Goal: Complete application form

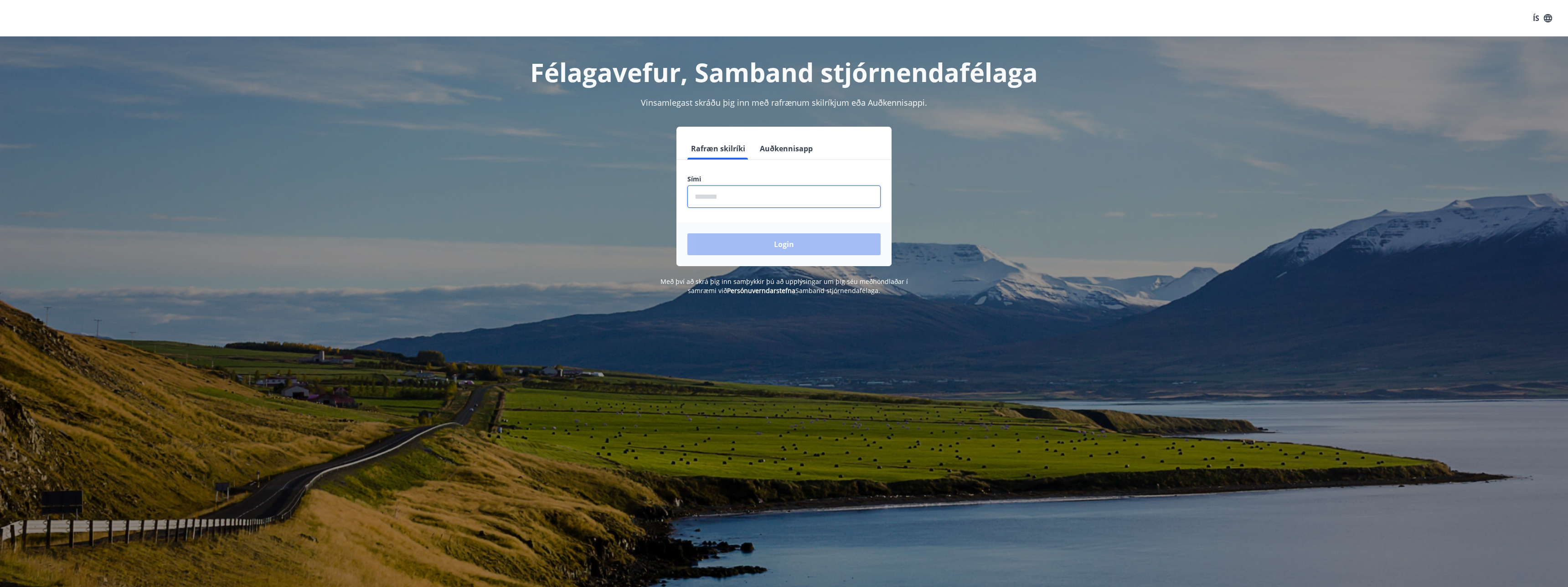
click at [763, 199] on input "phone" at bounding box center [784, 197] width 194 height 22
type input "********"
click at [797, 248] on button "Login" at bounding box center [784, 243] width 194 height 21
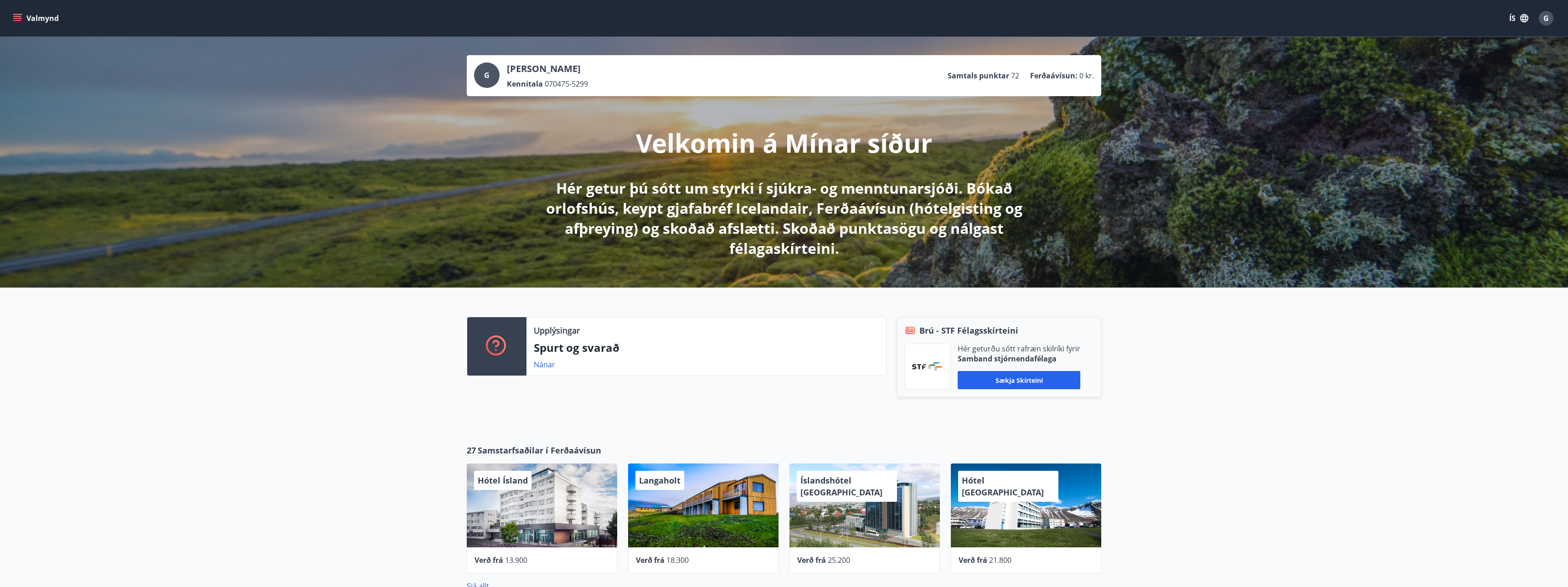
click at [18, 17] on icon "menu" at bounding box center [17, 18] width 9 height 9
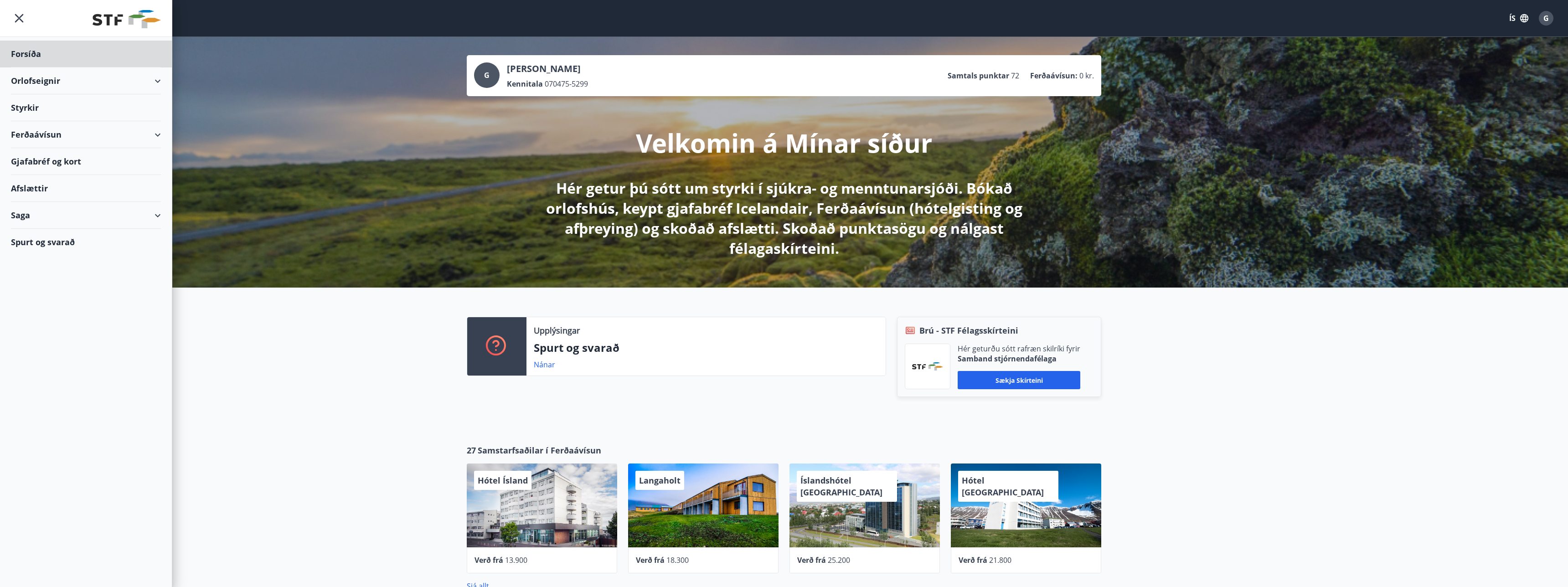
click at [37, 107] on div "Styrkir" at bounding box center [86, 107] width 150 height 27
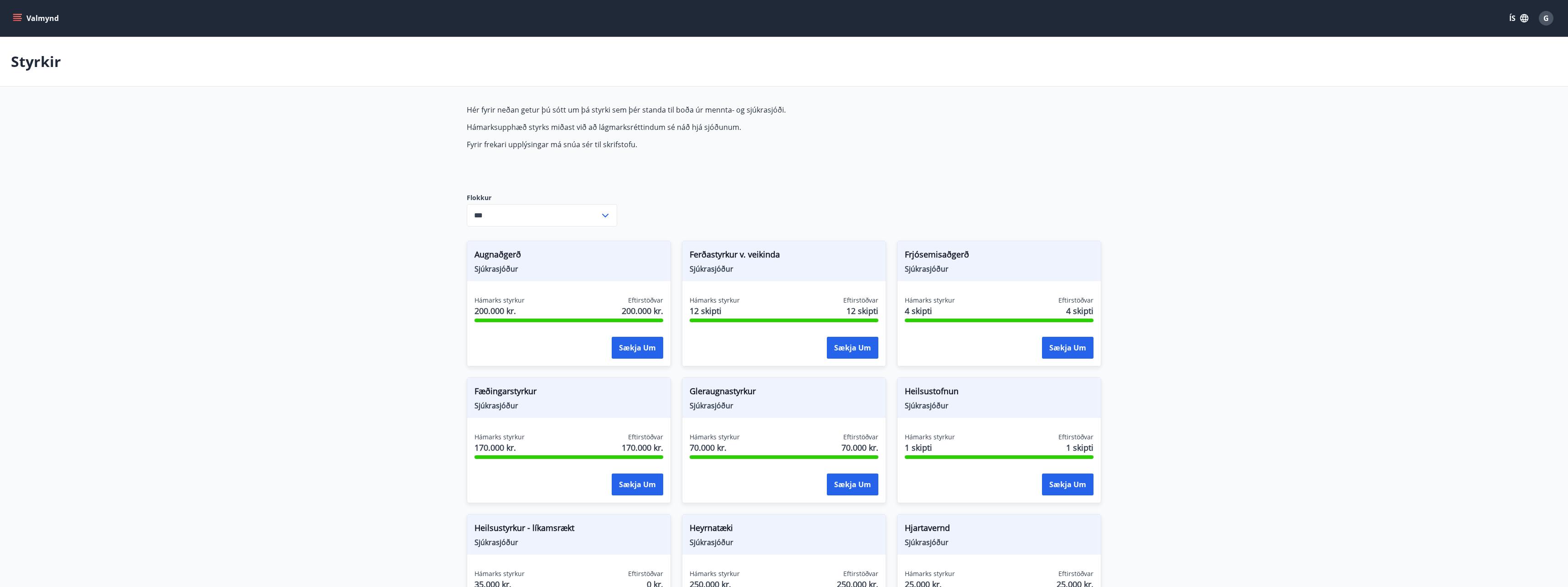
type input "***"
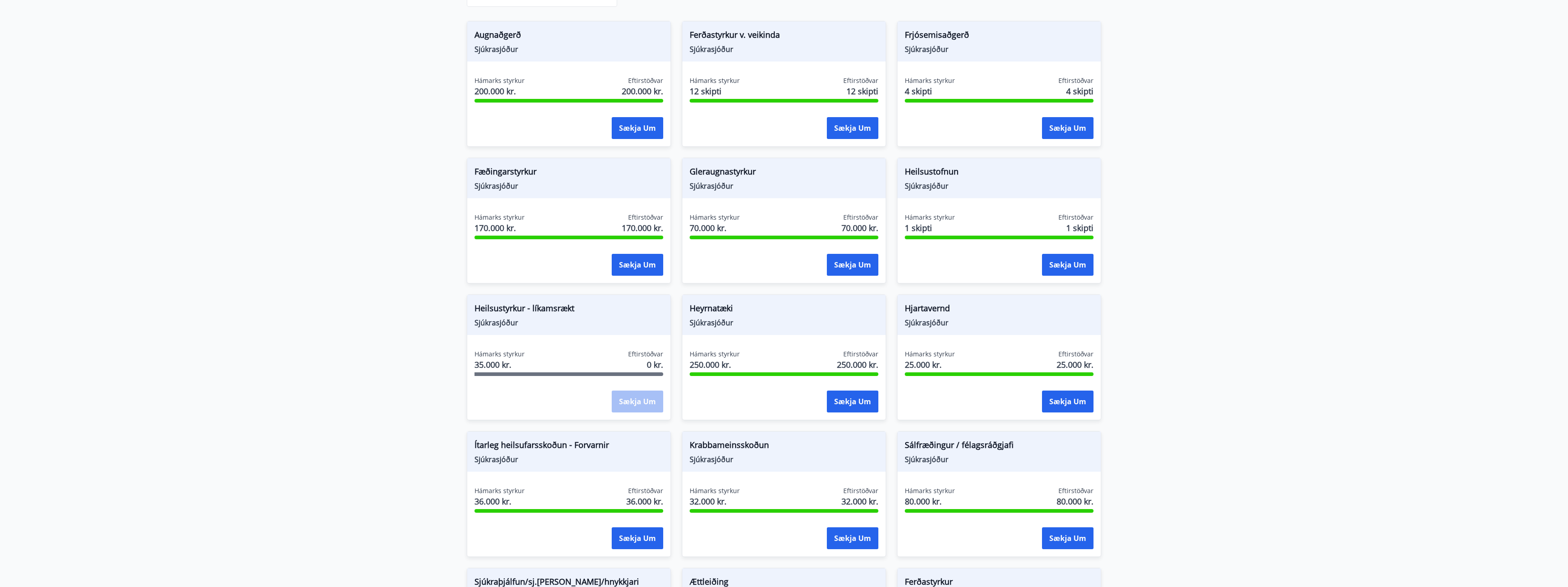
scroll to position [211, 0]
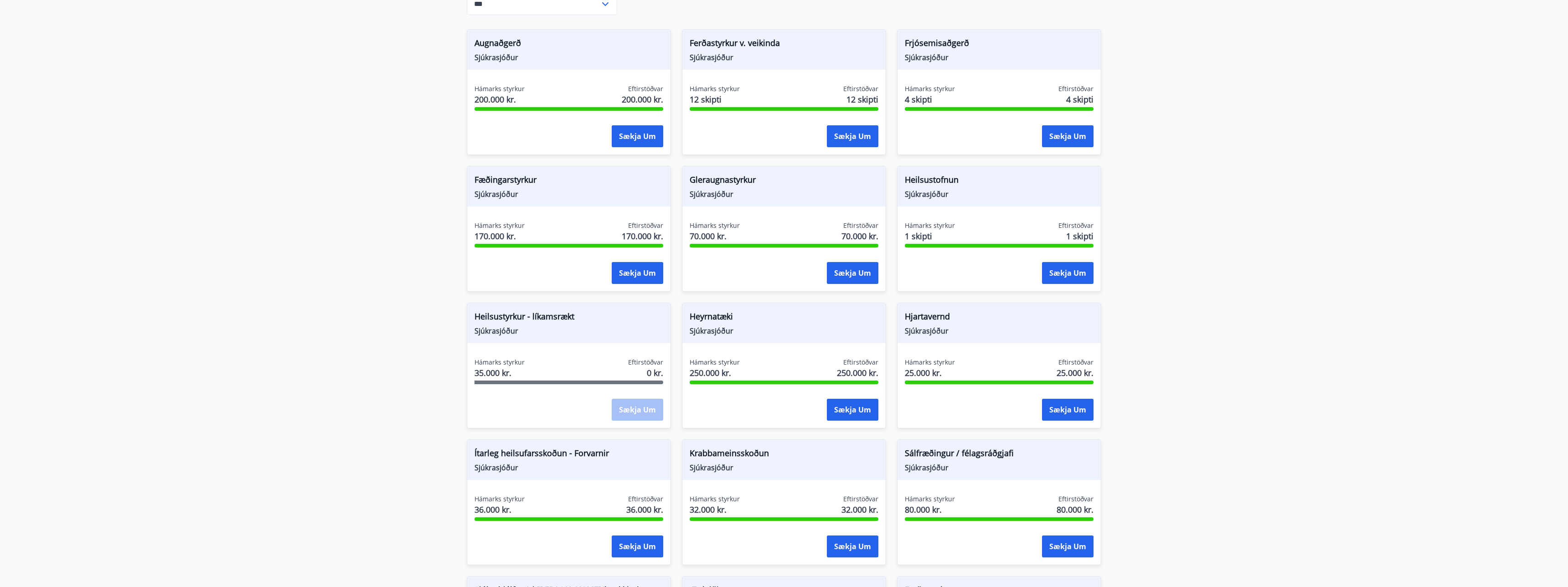
click at [970, 189] on span "Sjúkrasjóður" at bounding box center [999, 194] width 188 height 10
click at [925, 190] on span "Sjúkrasjóður" at bounding box center [999, 194] width 188 height 10
click at [1065, 275] on button "Sækja um" at bounding box center [1067, 272] width 52 height 21
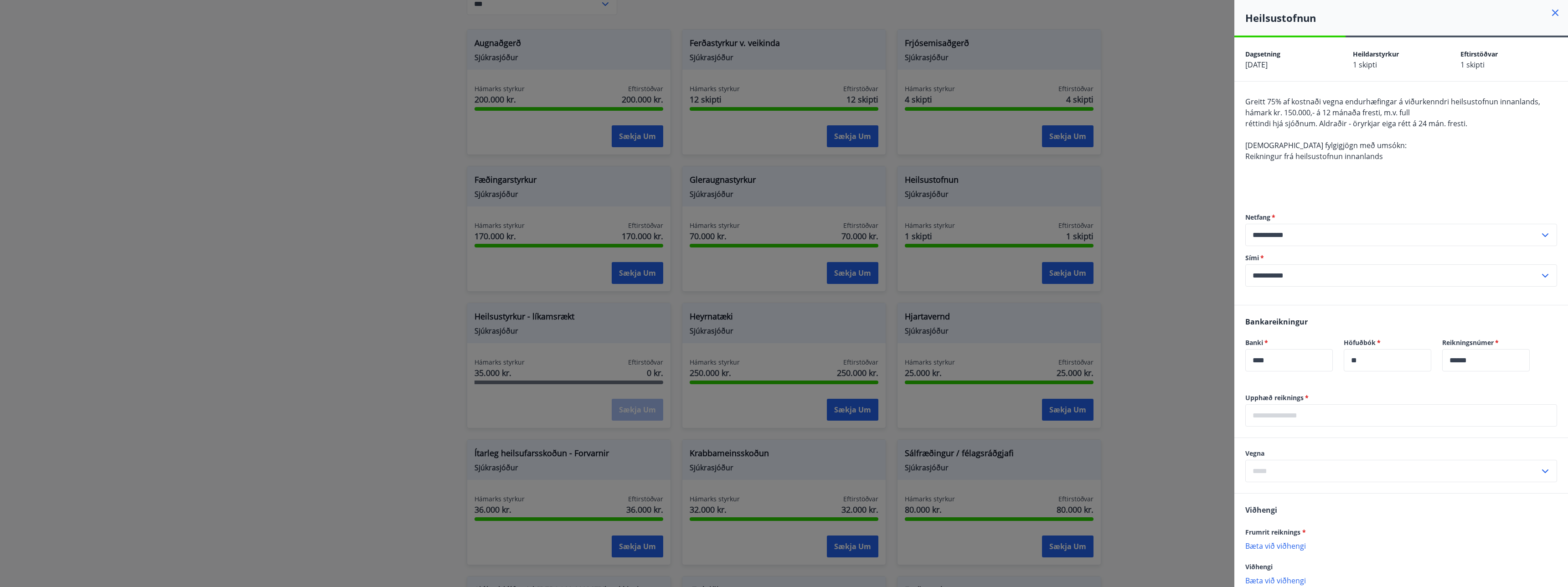
click at [1555, 12] on icon at bounding box center [1555, 13] width 2 height 2
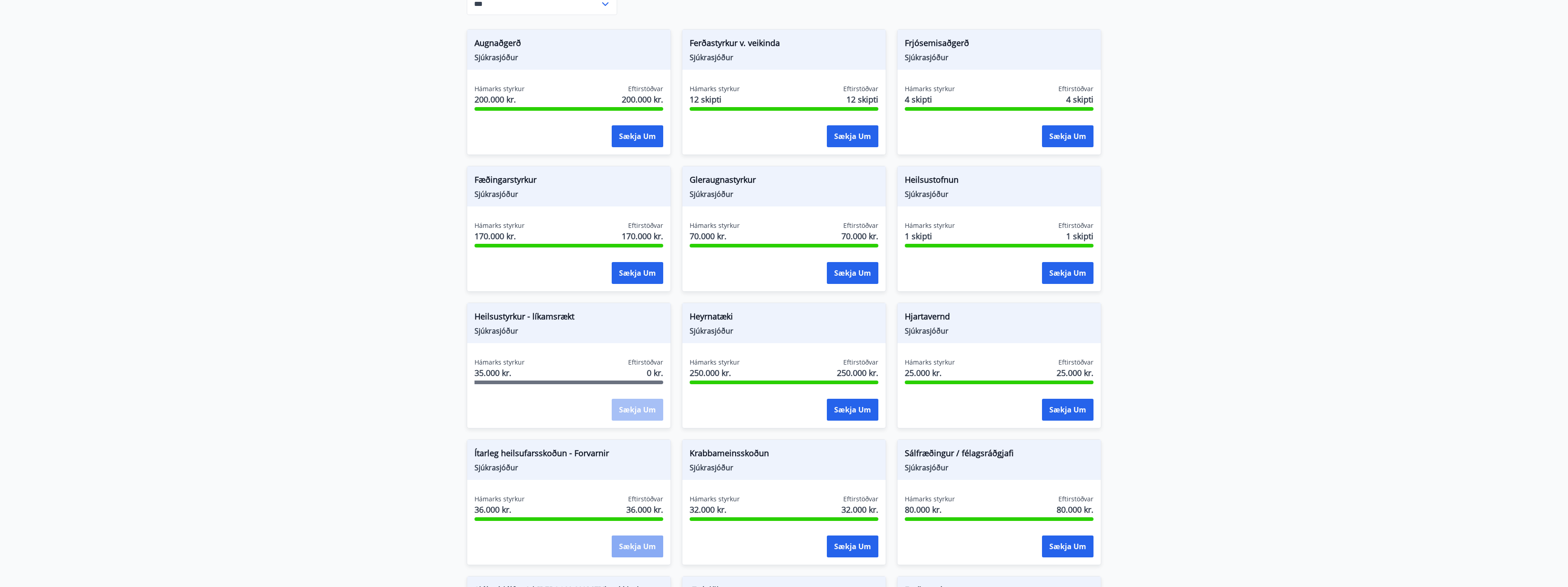
click at [641, 538] on button "Sækja um" at bounding box center [637, 546] width 52 height 21
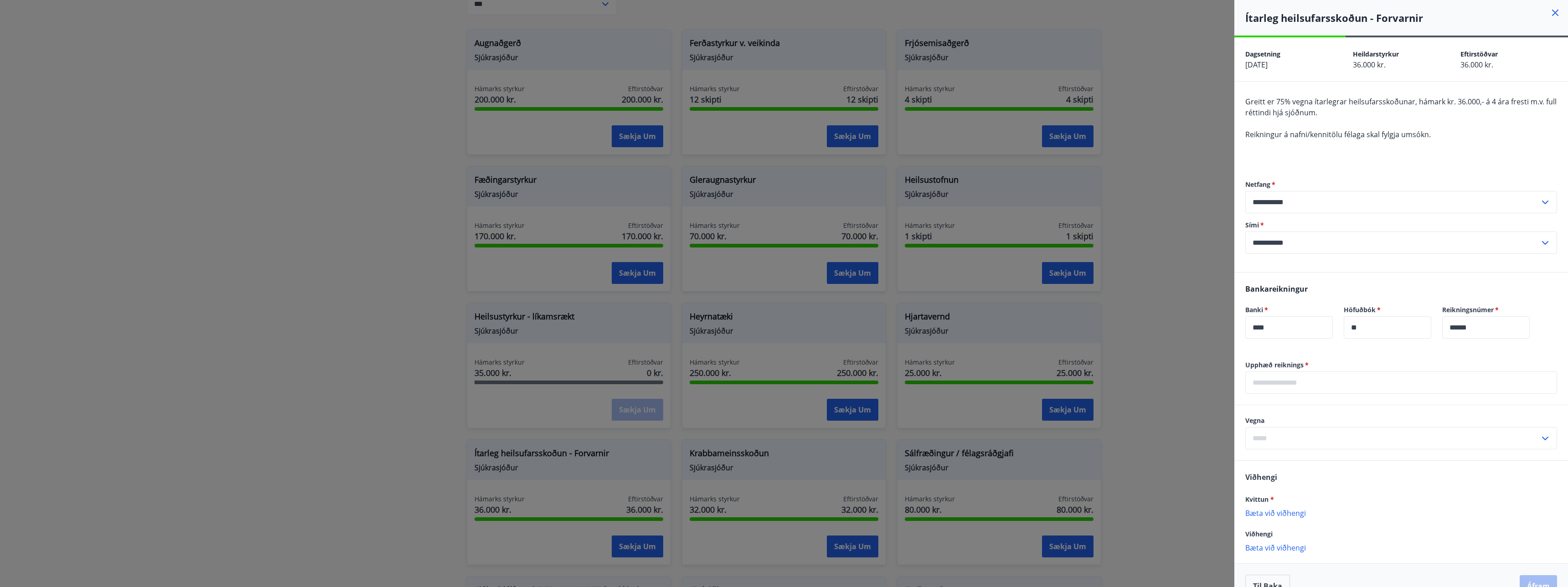
click at [1556, 10] on icon at bounding box center [1555, 12] width 11 height 11
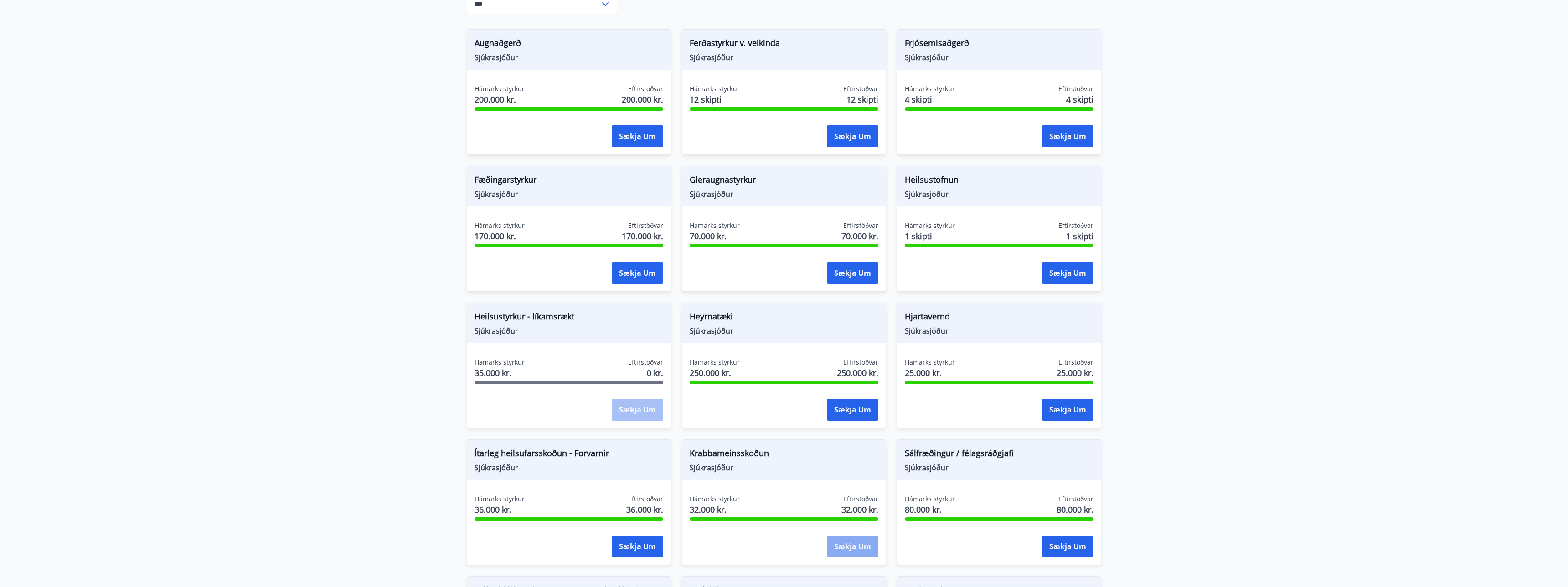
click at [852, 548] on button "Sækja um" at bounding box center [852, 546] width 52 height 21
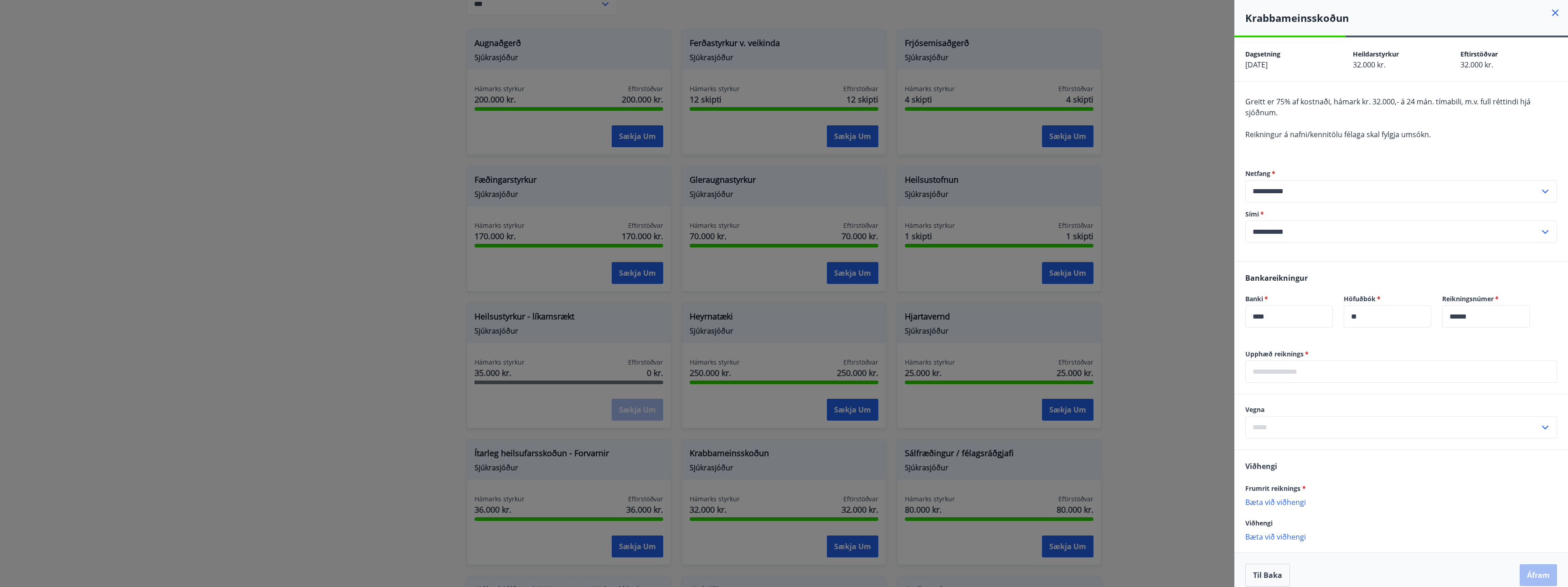
drag, startPoint x: 1333, startPoint y: 191, endPoint x: 1310, endPoint y: 193, distance: 23.1
click at [1333, 191] on input "**********" at bounding box center [1393, 191] width 294 height 22
click at [1339, 225] on li "gudfinnayr@gmail.com" at bounding box center [1400, 226] width 311 height 16
type input "**********"
click at [1293, 370] on input "text" at bounding box center [1401, 371] width 311 height 22
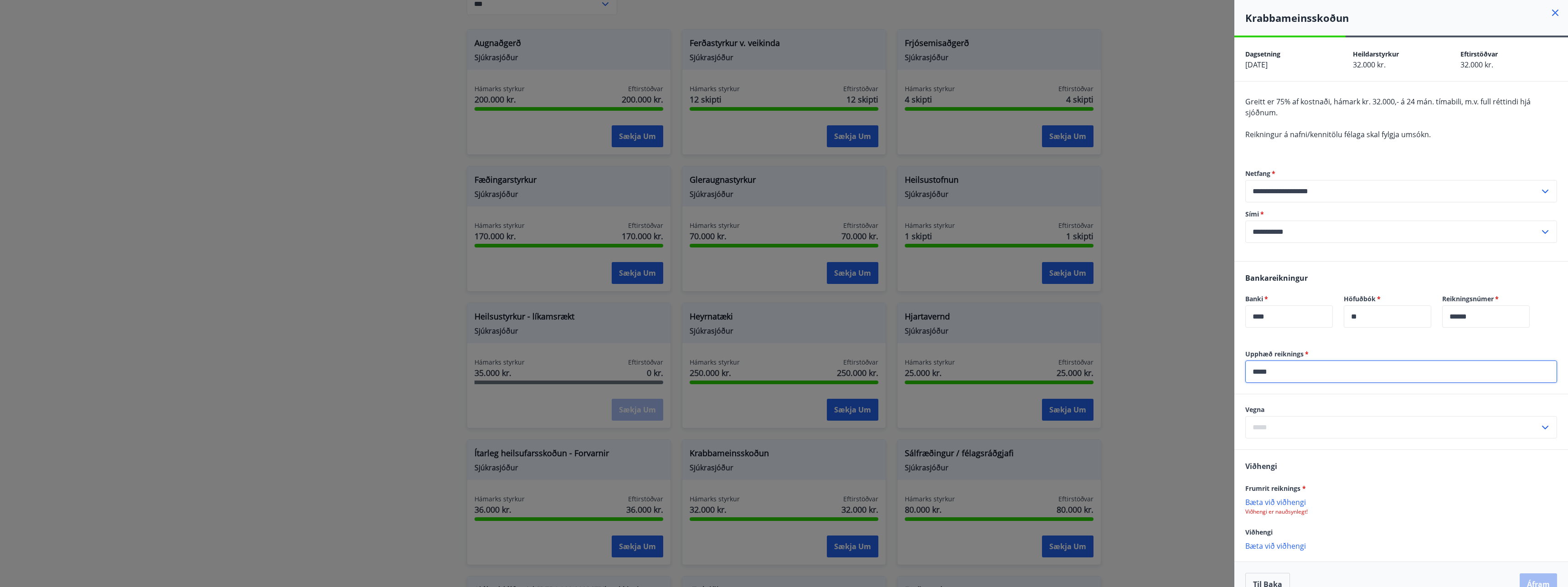
type input "*****"
click at [1328, 423] on input "text" at bounding box center [1393, 427] width 294 height 22
click at [1327, 464] on li "Ristilskoðun" at bounding box center [1400, 462] width 311 height 16
type input "**********"
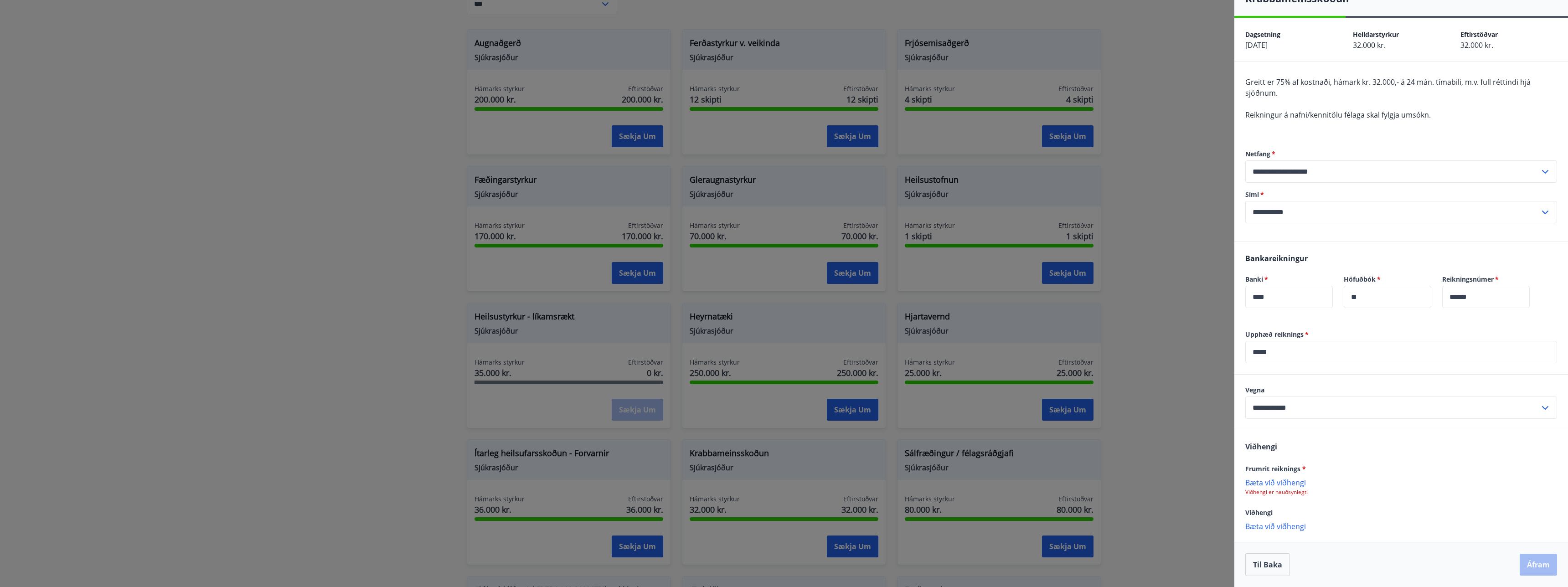
click at [1290, 483] on p "Bæta við viðhengi" at bounding box center [1401, 481] width 311 height 9
click at [1539, 566] on button "Áfram" at bounding box center [1538, 565] width 37 height 21
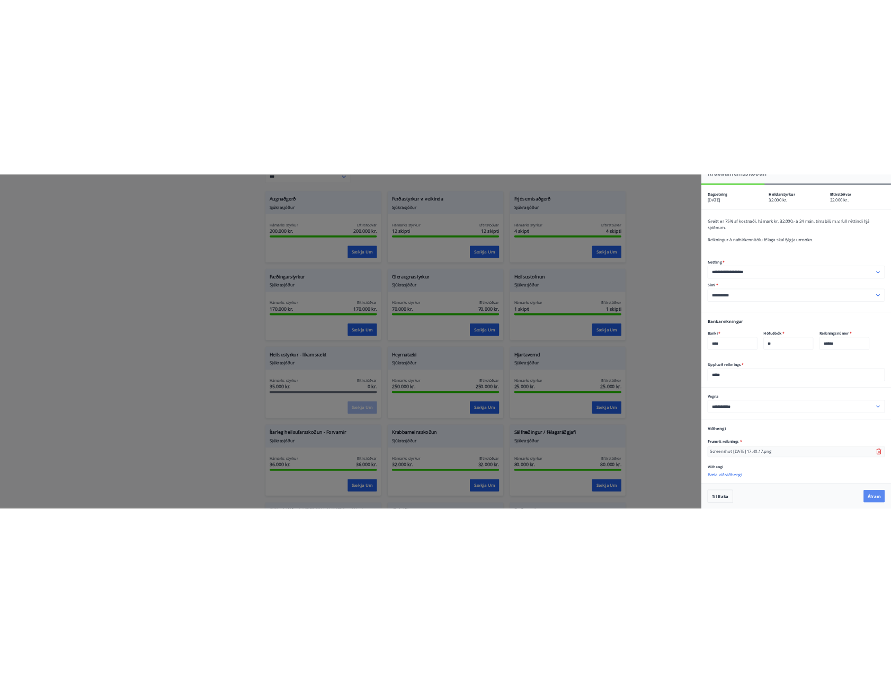
scroll to position [0, 0]
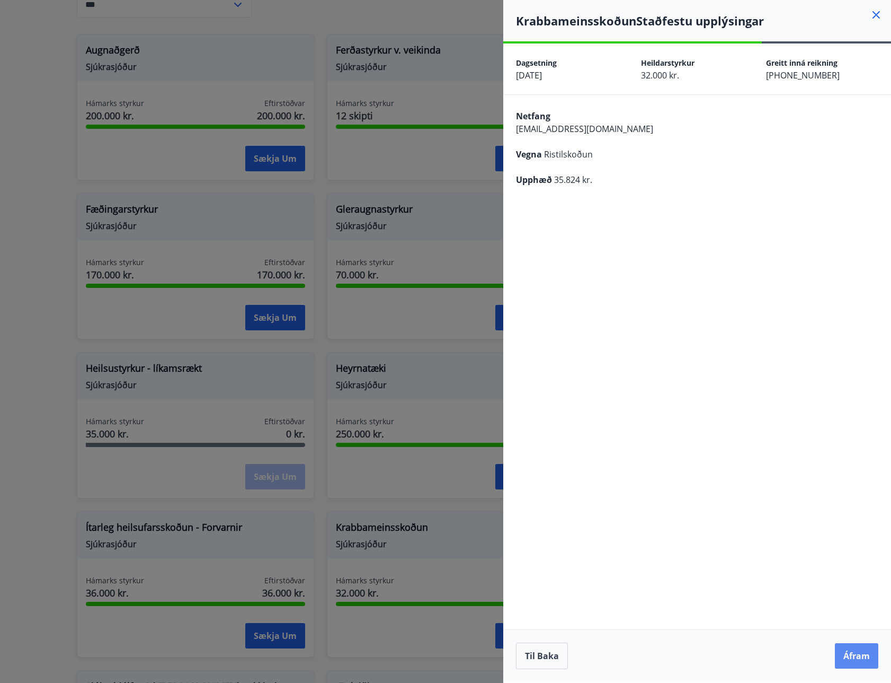
click at [858, 656] on button "Áfram" at bounding box center [856, 655] width 43 height 25
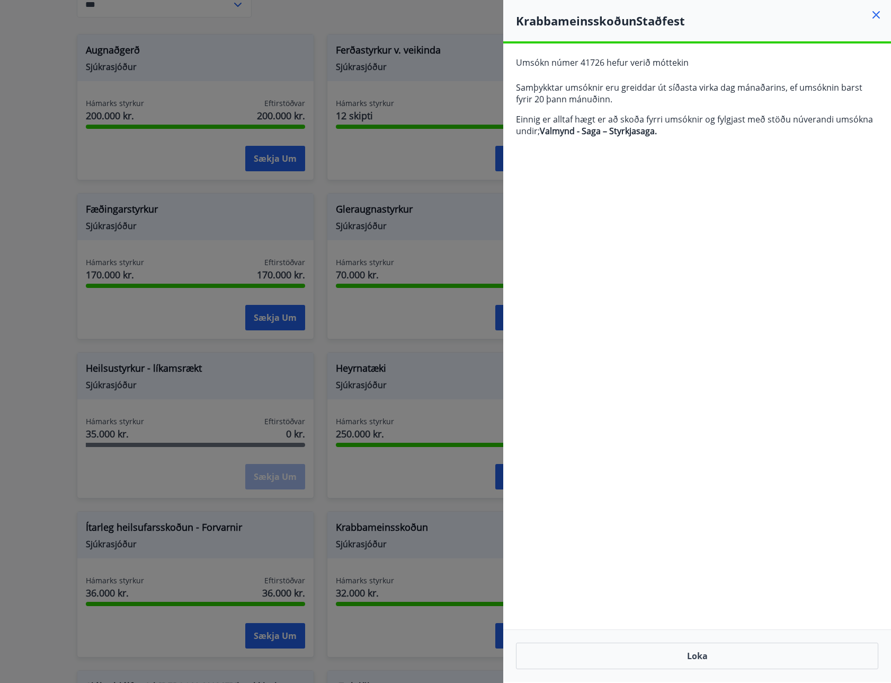
click at [695, 22] on h4 "Krabbameinsskoðun Staðfest" at bounding box center [703, 21] width 375 height 16
click at [872, 11] on icon at bounding box center [876, 14] width 13 height 13
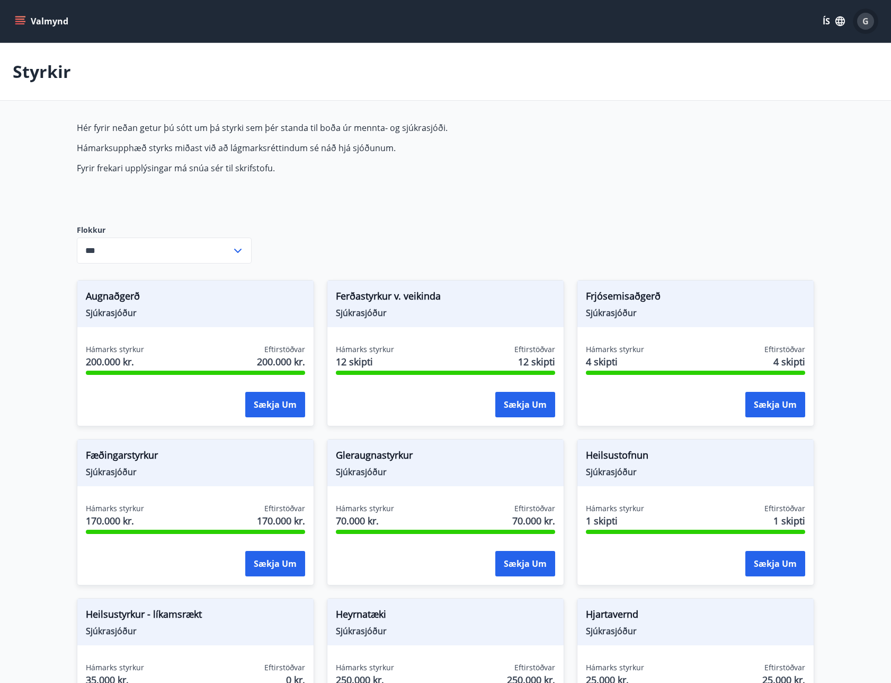
click at [867, 16] on span "G" at bounding box center [866, 21] width 6 height 12
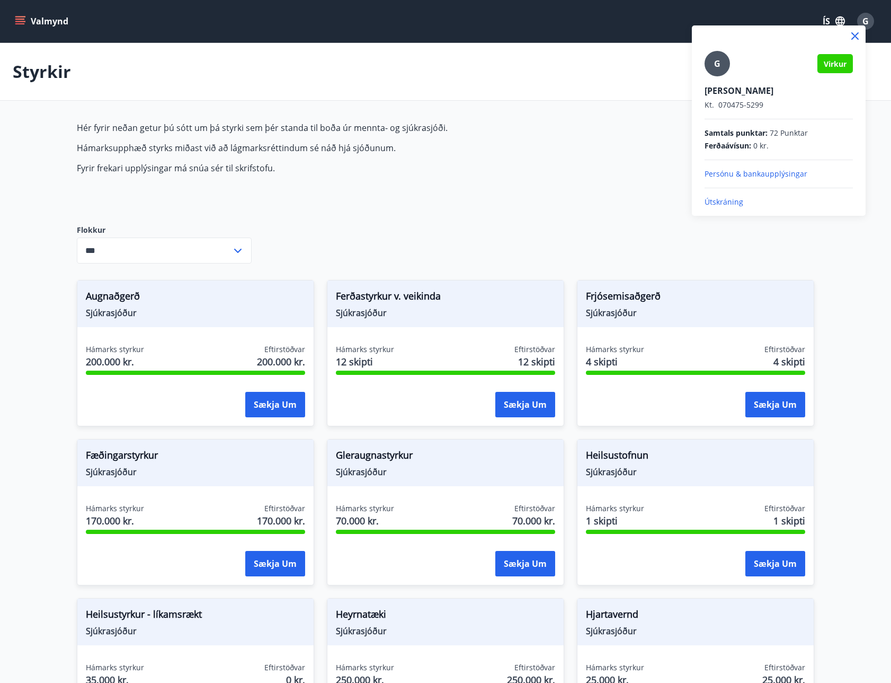
click at [720, 68] on span "G" at bounding box center [717, 64] width 6 height 12
click at [720, 78] on input "G" at bounding box center [777, 83] width 144 height 11
click at [782, 174] on p "Persónu & bankaupplýsingar" at bounding box center [779, 174] width 148 height 11
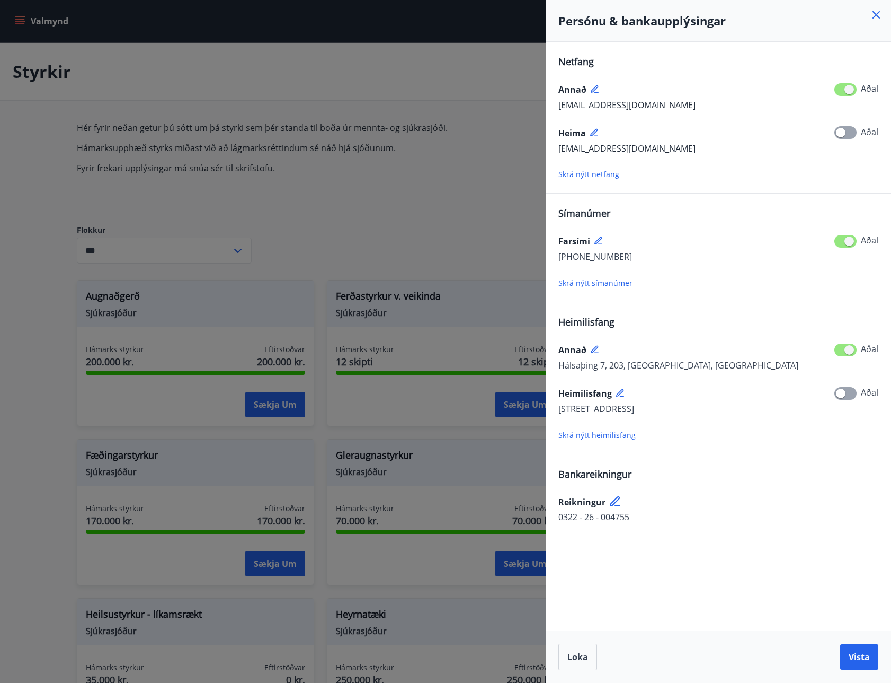
click at [840, 91] on span at bounding box center [846, 89] width 22 height 13
click at [840, 87] on span at bounding box center [846, 89] width 22 height 13
drag, startPoint x: 849, startPoint y: 88, endPoint x: 840, endPoint y: 87, distance: 9.0
click at [836, 88] on span at bounding box center [846, 89] width 22 height 13
click at [866, 52] on icon "Close" at bounding box center [869, 52] width 13 height 13
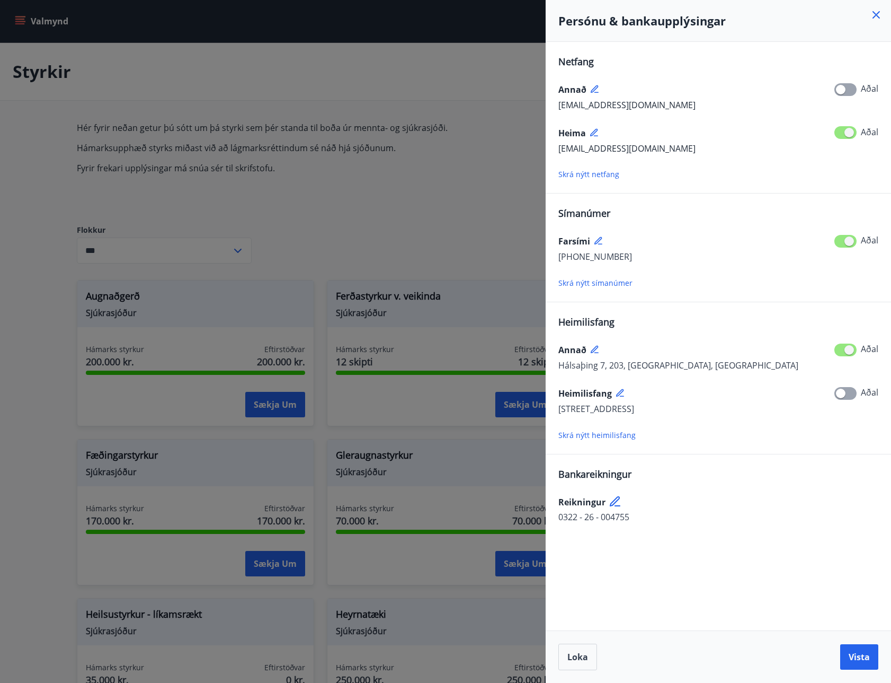
click at [597, 89] on icon at bounding box center [596, 90] width 10 height 10
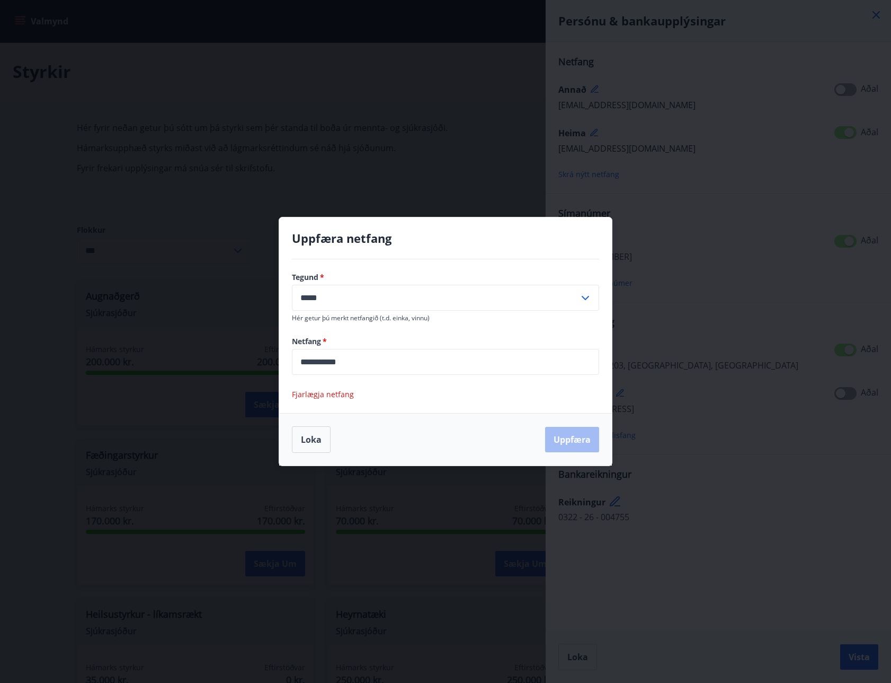
click at [318, 396] on span "Fjarlægja netfang" at bounding box center [323, 394] width 62 height 10
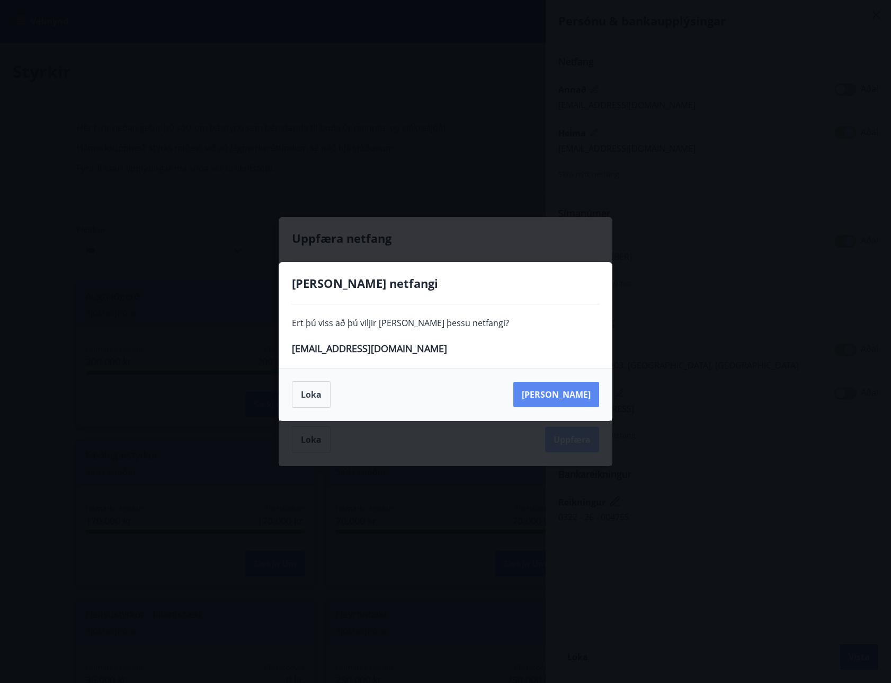
click at [582, 392] on button "Eyða" at bounding box center [556, 394] width 86 height 25
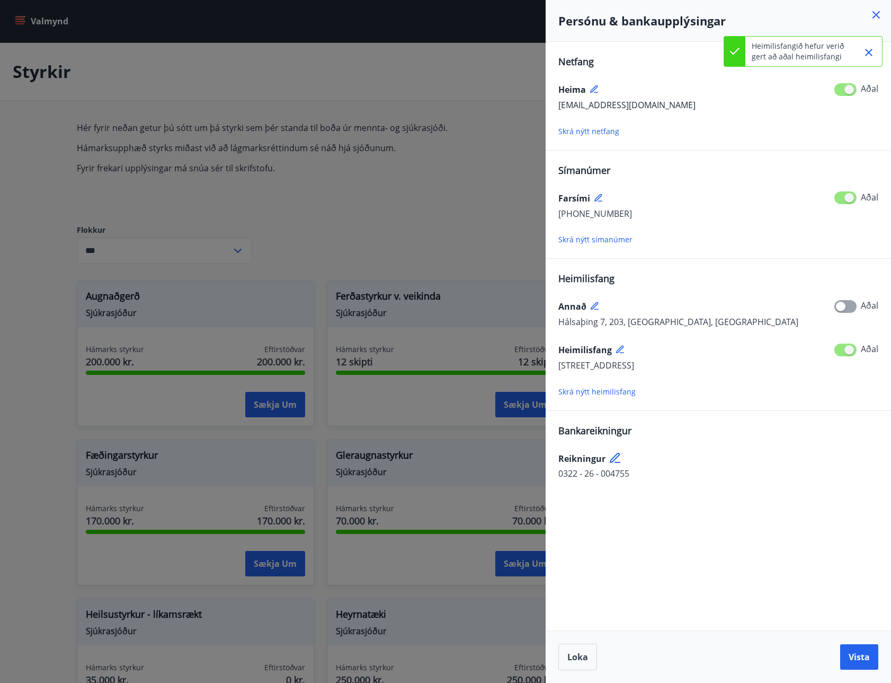
click at [595, 306] on icon at bounding box center [594, 305] width 7 height 7
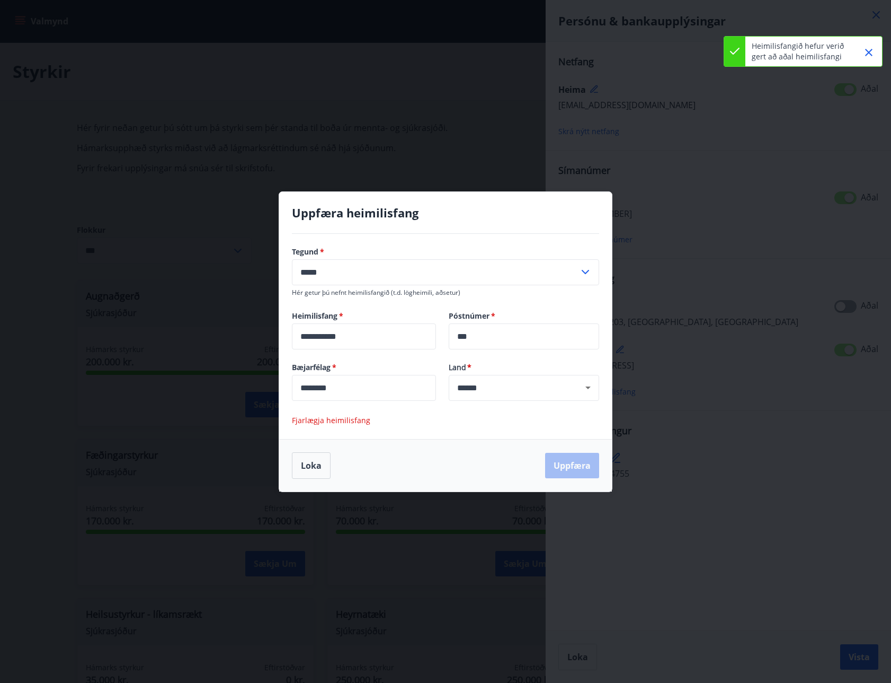
click at [348, 420] on span "Fjarlægja heimilisfang" at bounding box center [331, 420] width 78 height 10
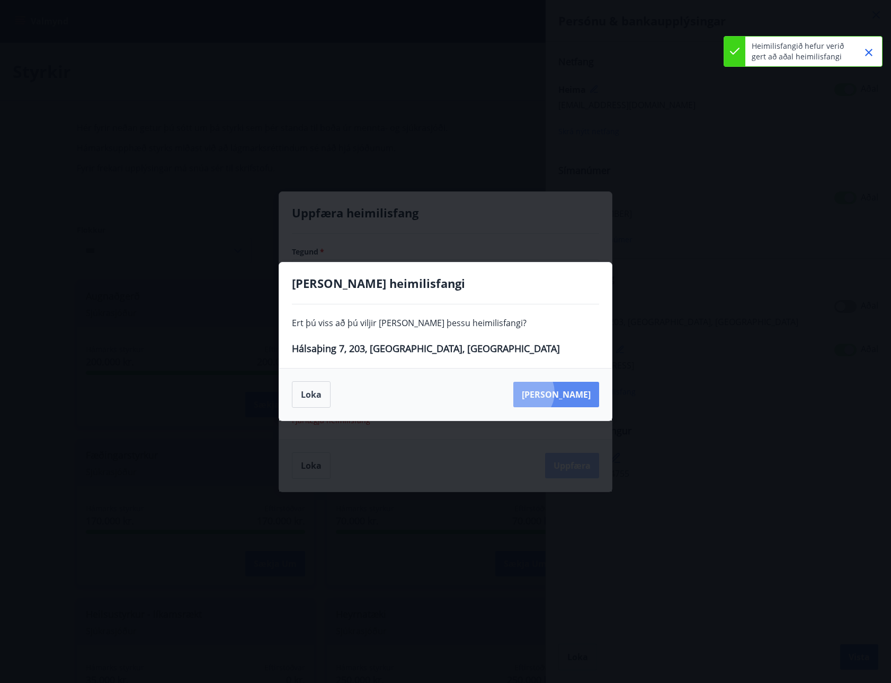
click at [571, 392] on button "Eyða" at bounding box center [556, 394] width 86 height 25
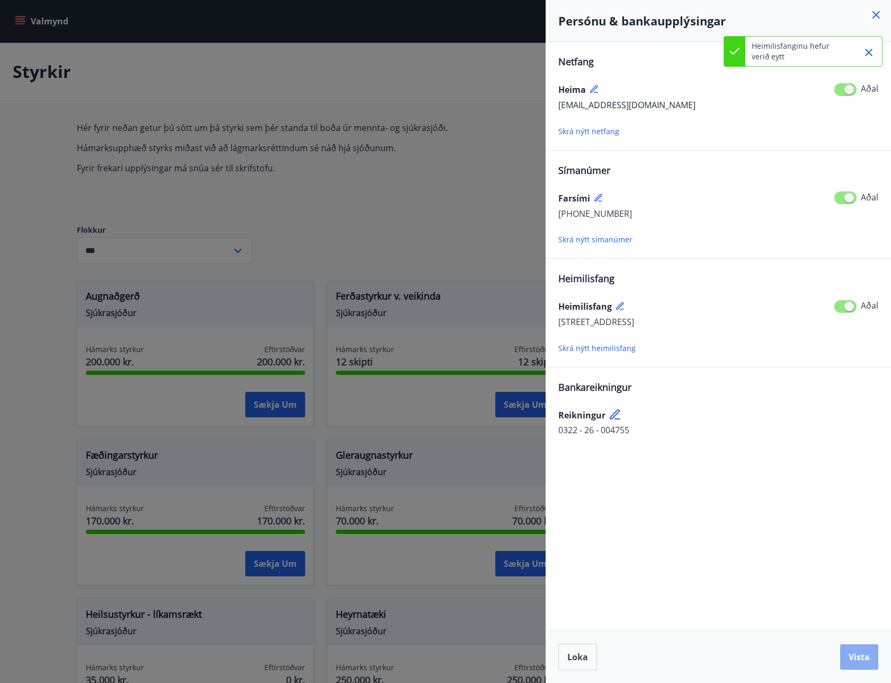
click at [864, 652] on span "Vista" at bounding box center [859, 657] width 21 height 12
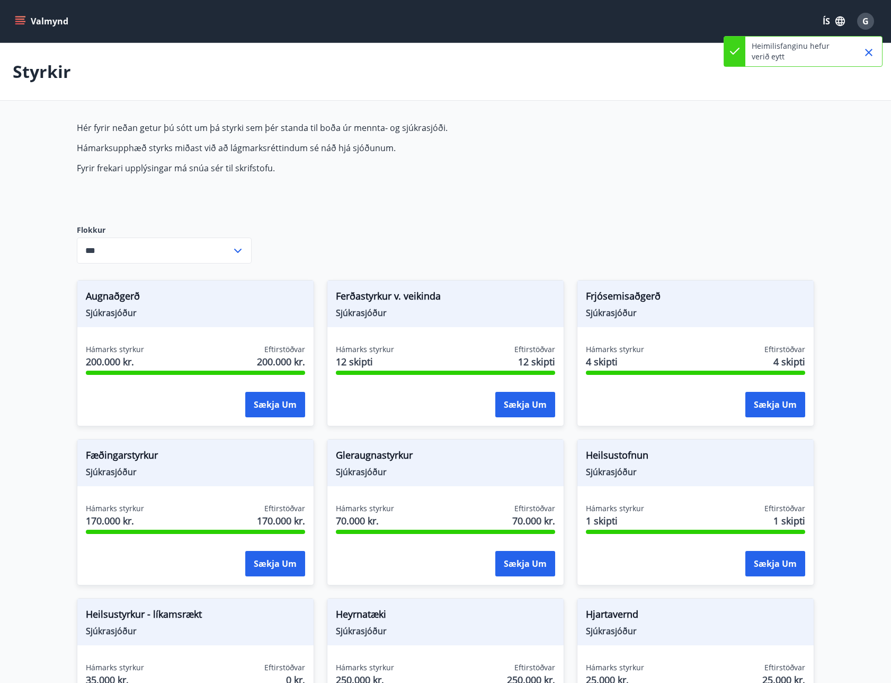
click at [867, 52] on icon "Close" at bounding box center [869, 52] width 13 height 13
